Goal: Transaction & Acquisition: Purchase product/service

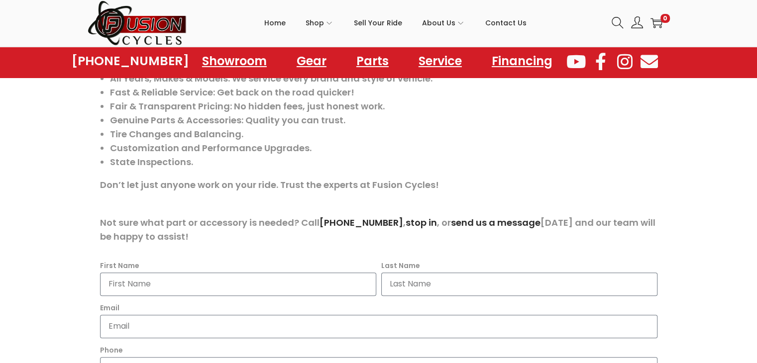
scroll to position [358, 0]
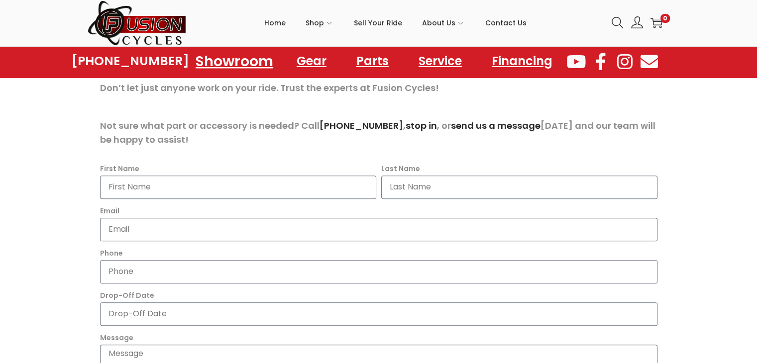
click at [236, 56] on link "Showroom" at bounding box center [234, 60] width 101 height 27
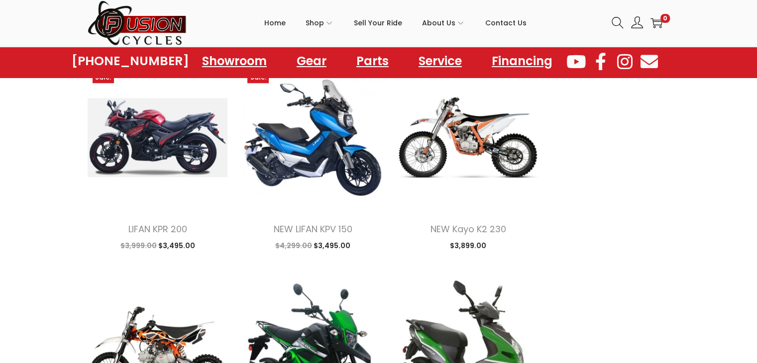
scroll to position [995, 0]
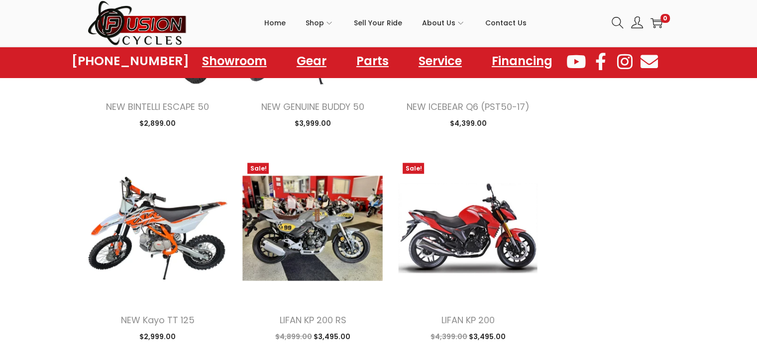
scroll to position [1990, 0]
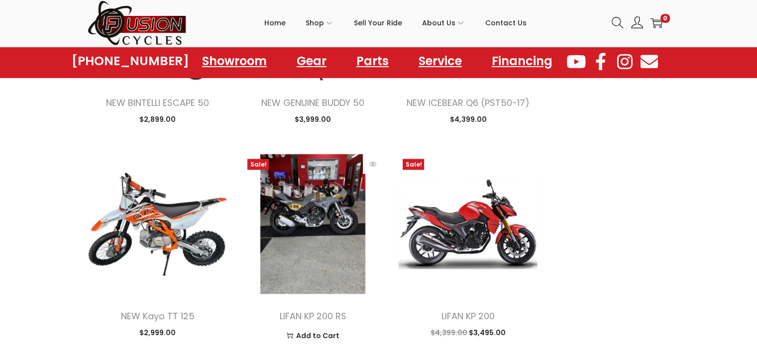
click at [325, 253] on img at bounding box center [312, 224] width 140 height 140
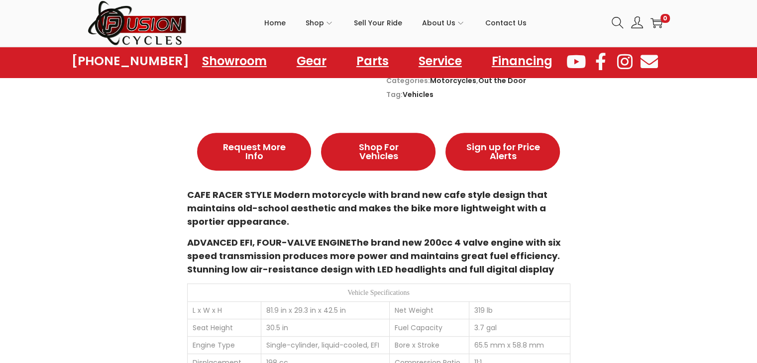
scroll to position [557, 0]
